Goal: Information Seeking & Learning: Learn about a topic

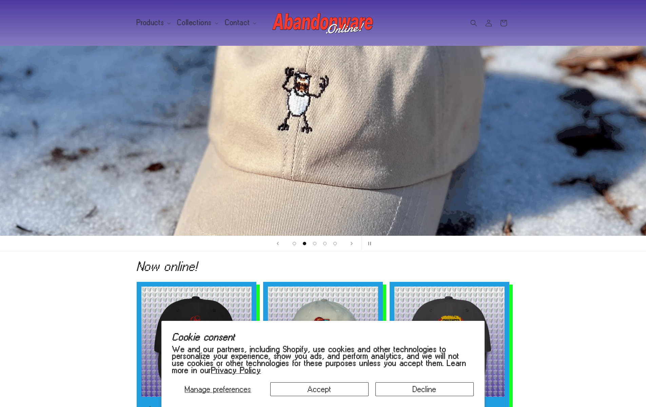
scroll to position [0, 536]
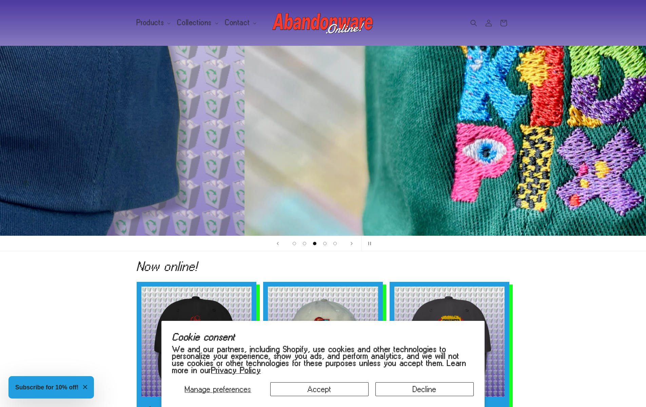
scroll to position [0, 1292]
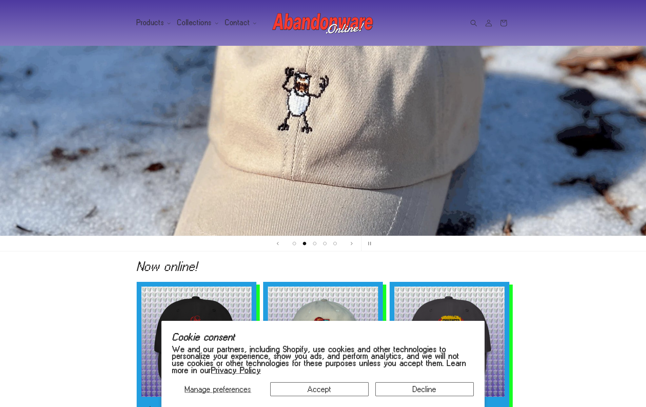
scroll to position [0, 646]
